Goal: Transaction & Acquisition: Purchase product/service

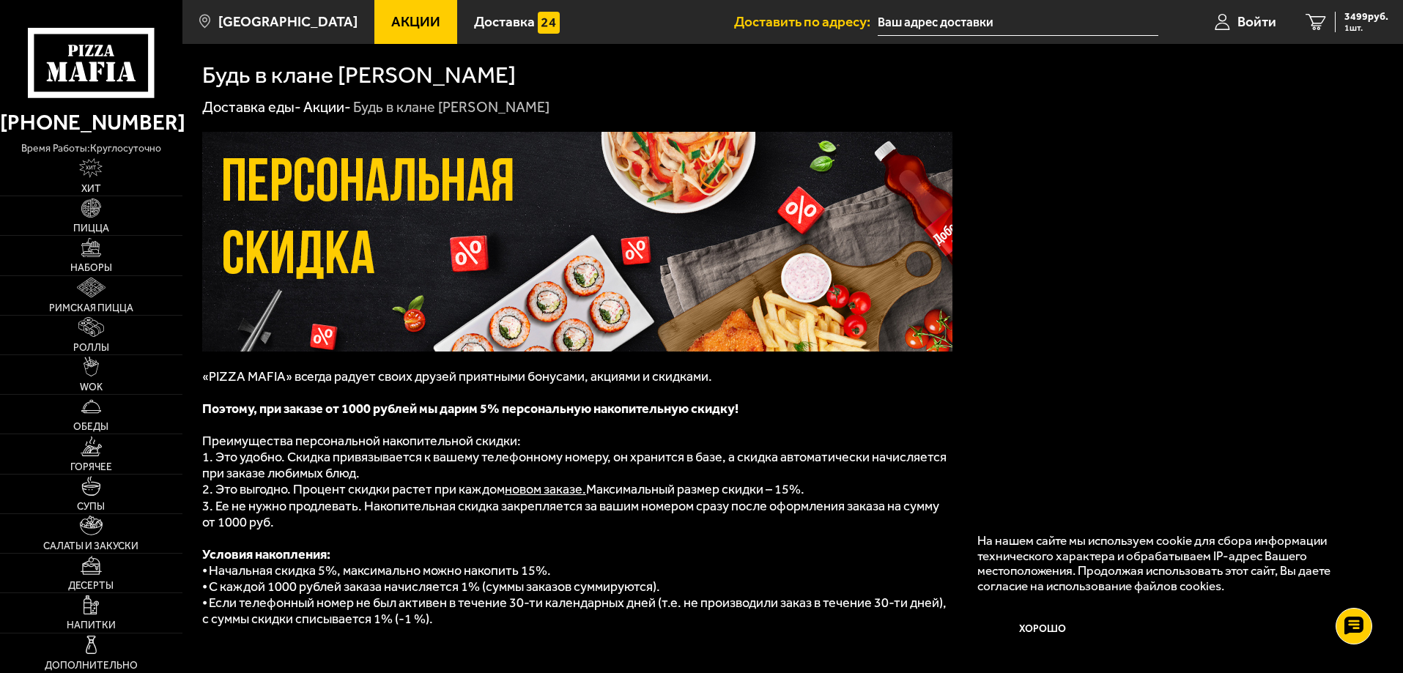
scroll to position [115, 0]
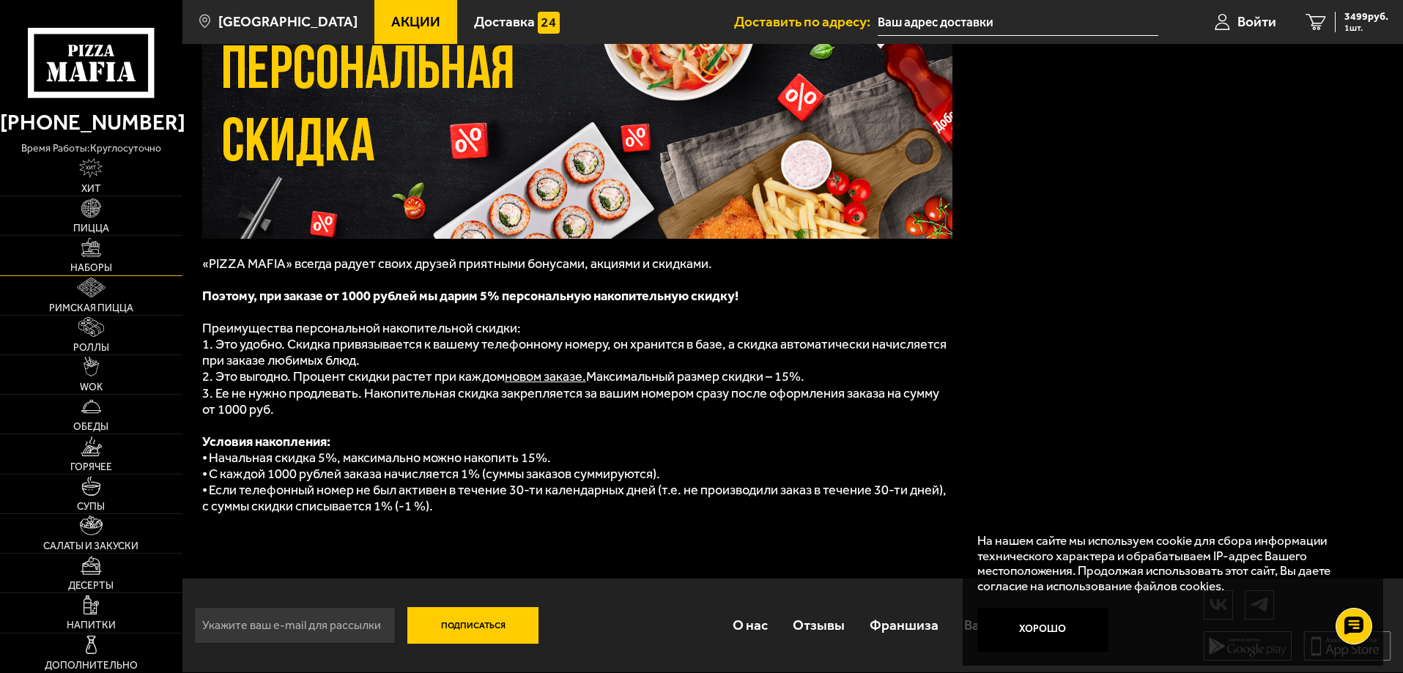
click at [97, 251] on img at bounding box center [91, 248] width 20 height 20
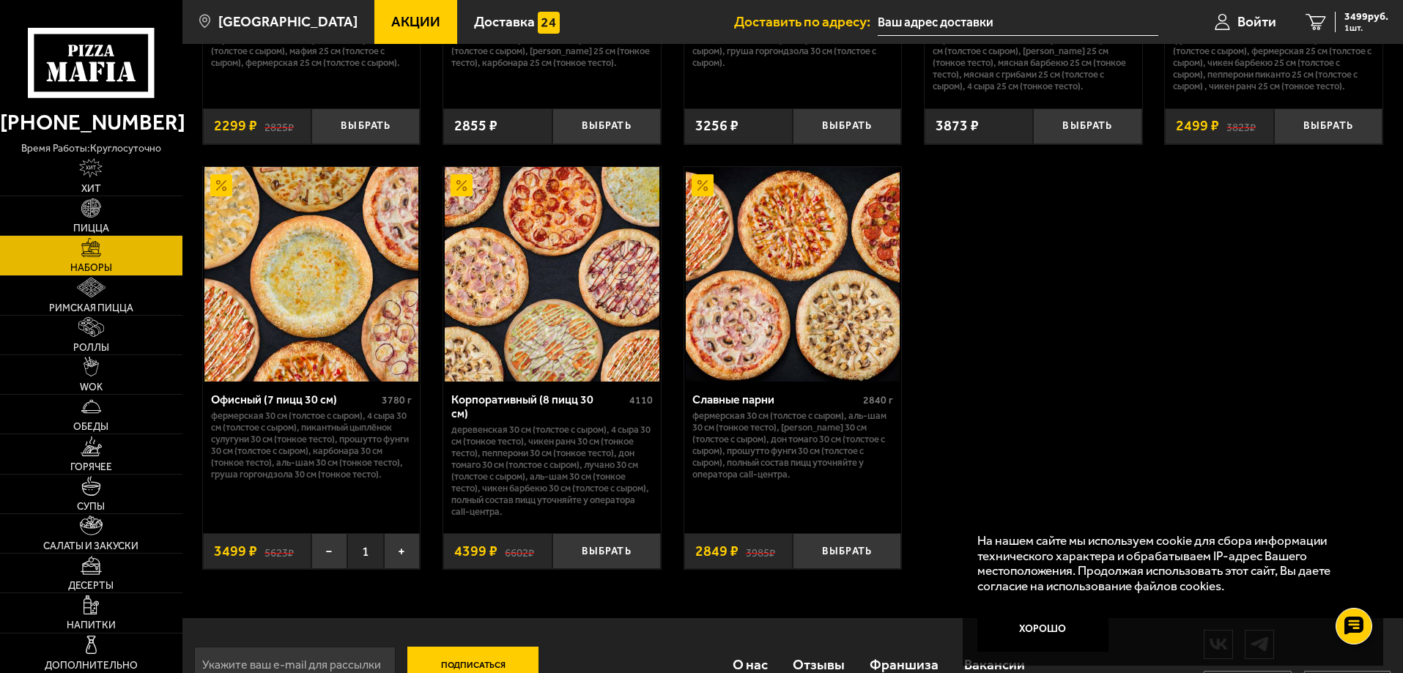
scroll to position [2261, 0]
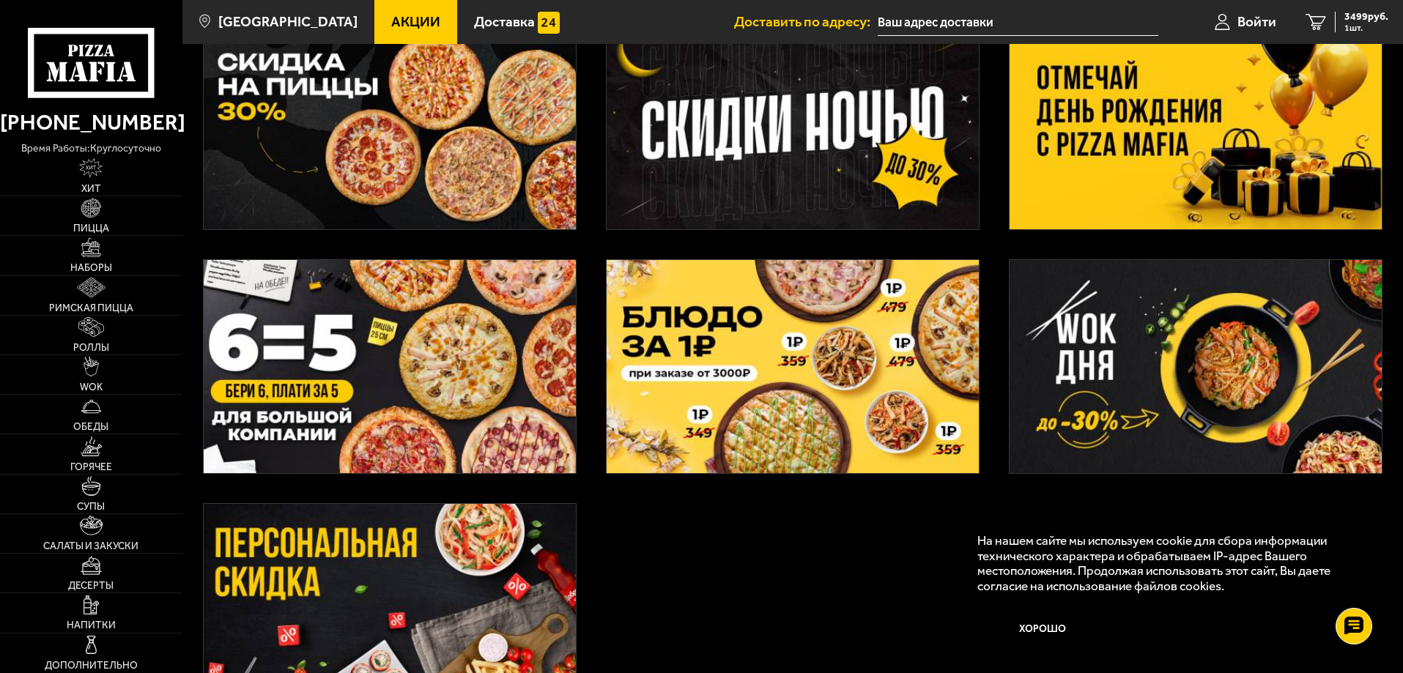
click at [1133, 159] on img at bounding box center [1196, 122] width 372 height 213
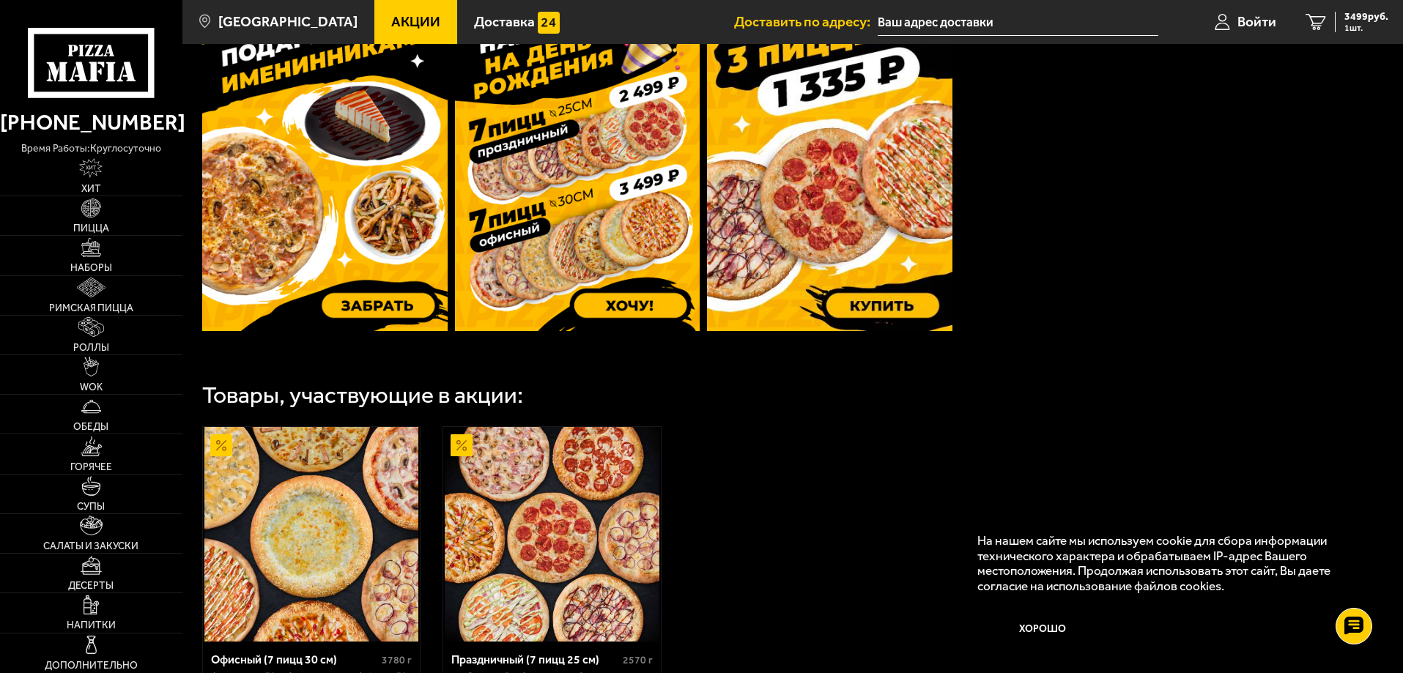
scroll to position [513, 0]
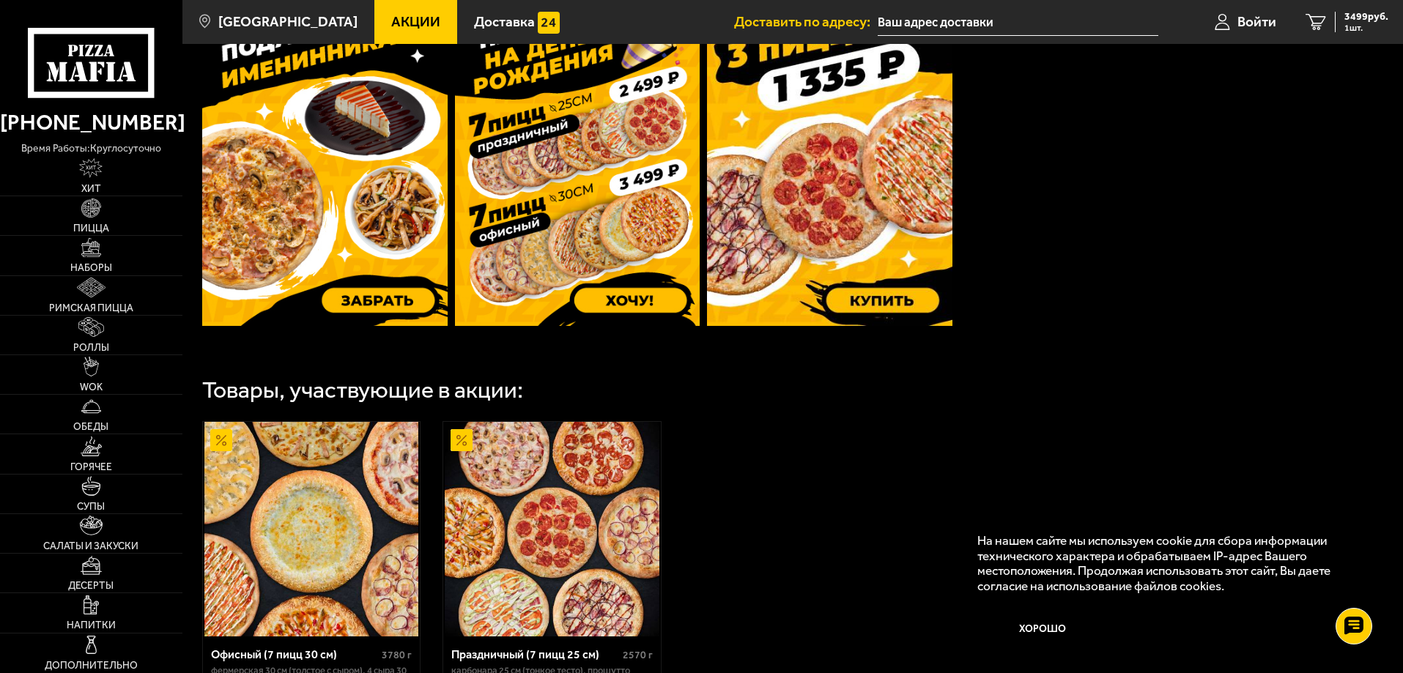
click at [626, 201] on img at bounding box center [577, 163] width 245 height 325
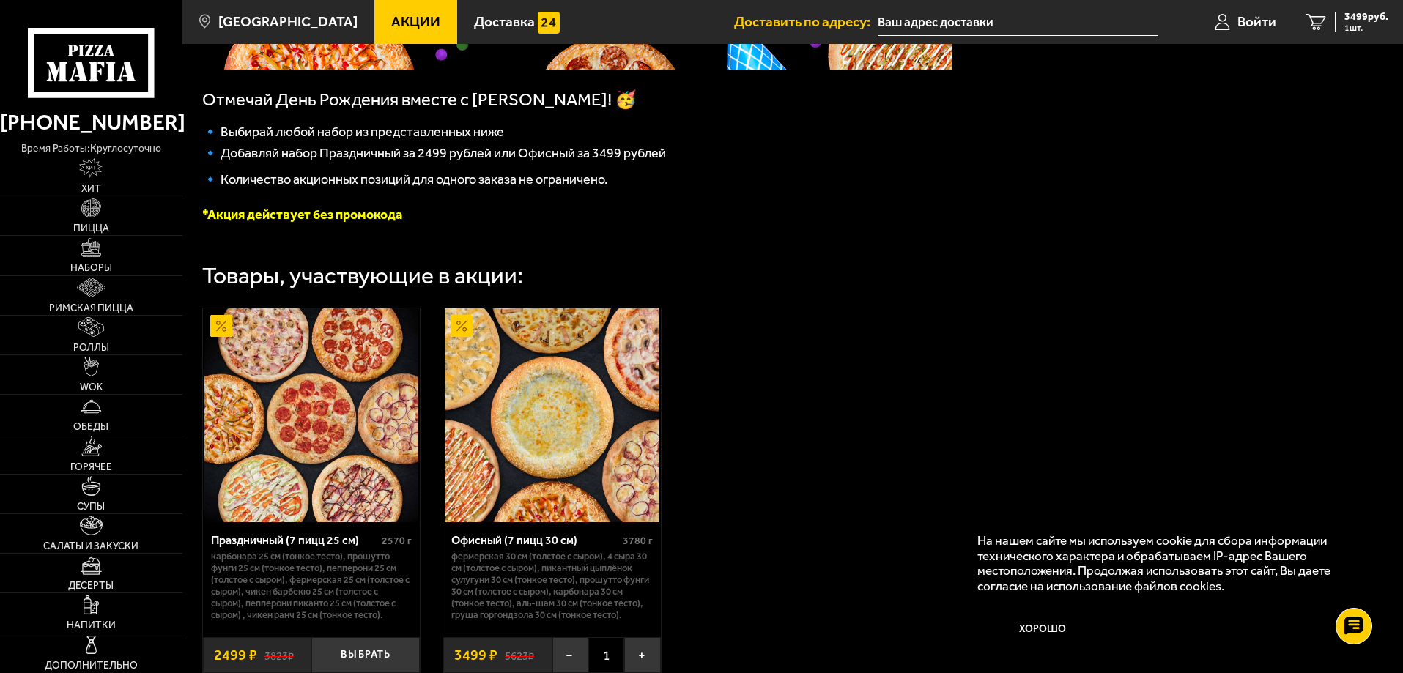
scroll to position [366, 0]
